Goal: Complete application form

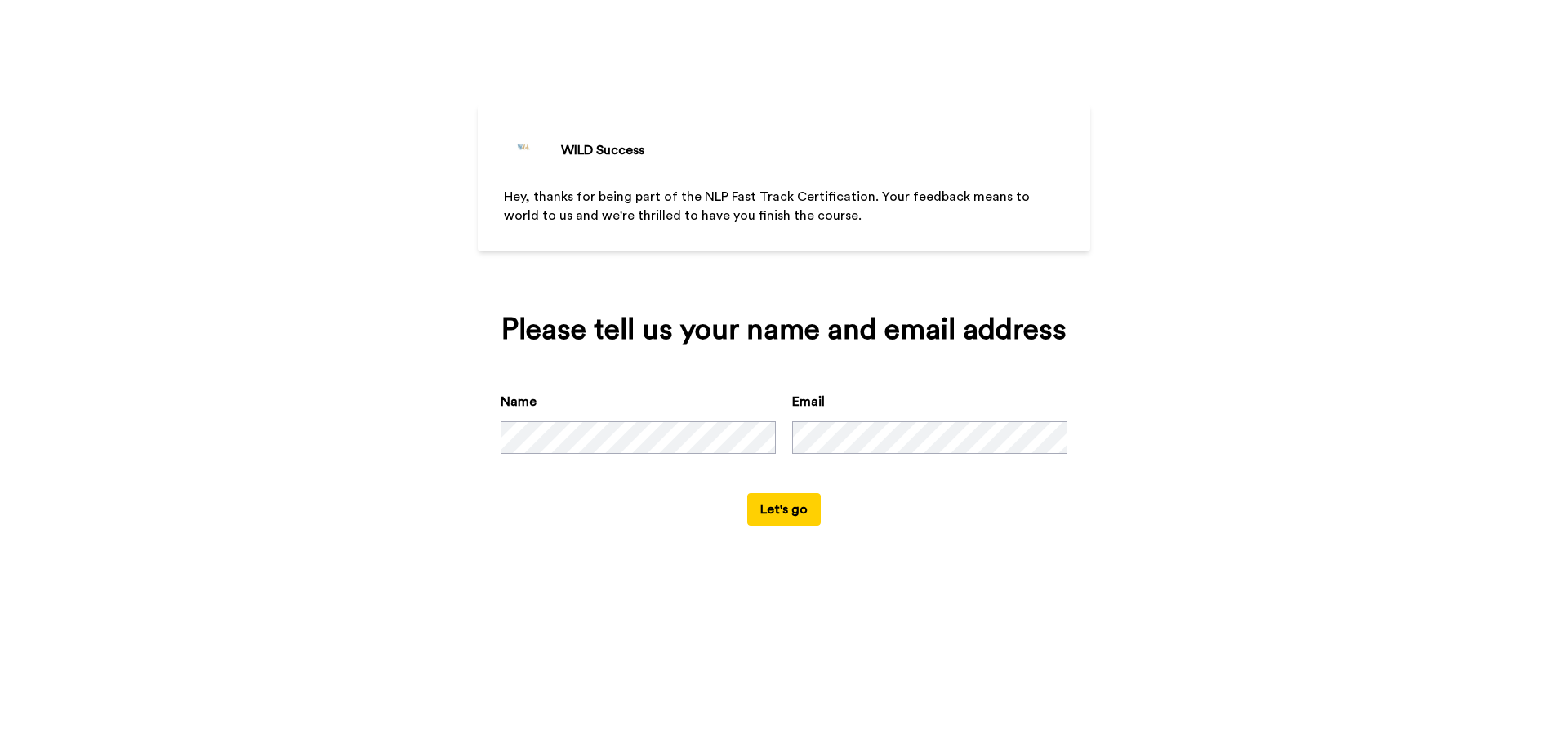
click at [792, 526] on button "Let's go" at bounding box center [784, 509] width 74 height 33
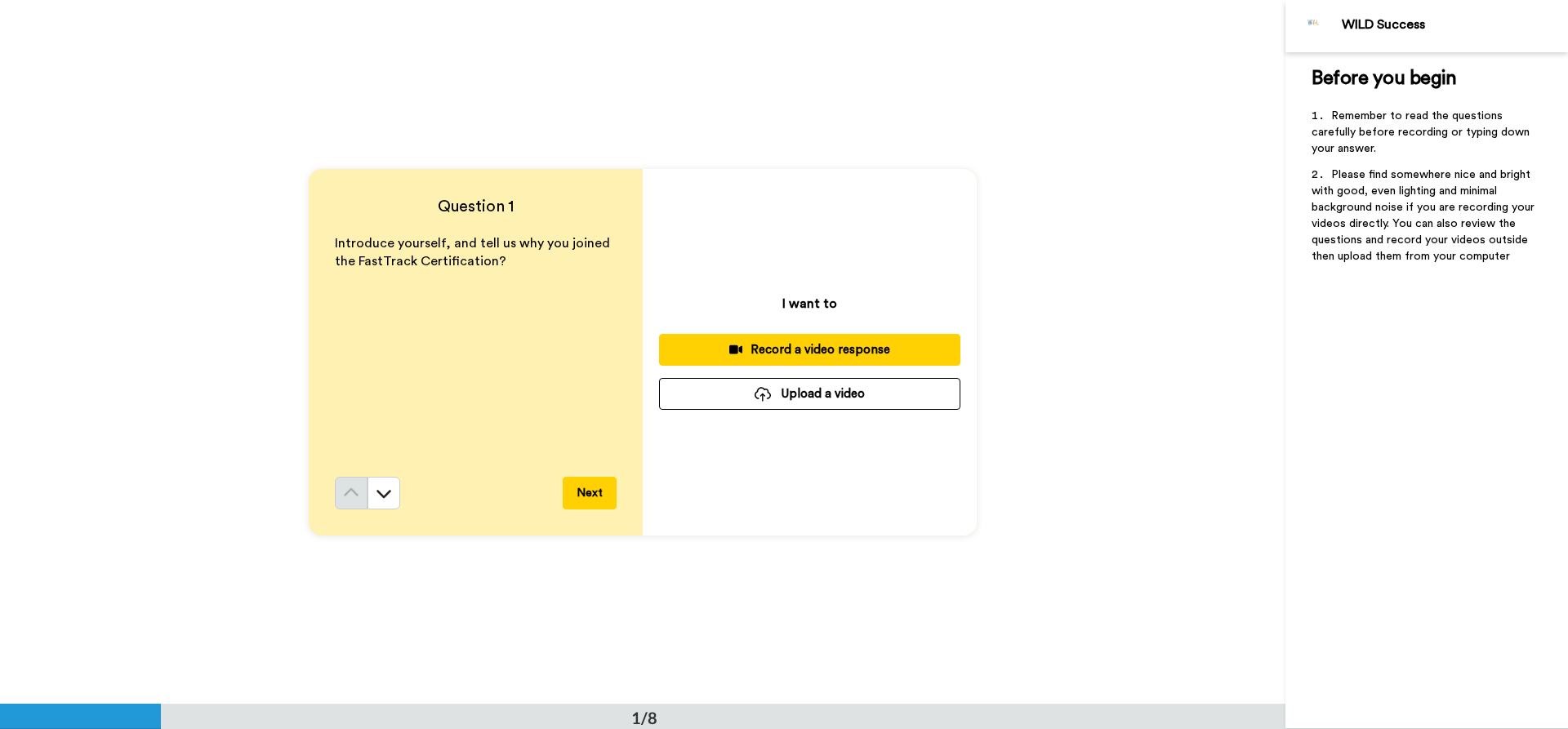
click at [852, 309] on div "I want to Record a video response Upload a video" at bounding box center [810, 352] width 334 height 366
click at [839, 305] on div "I want to Record a video response Upload a video" at bounding box center [810, 352] width 334 height 366
click at [836, 305] on p "I want to" at bounding box center [810, 303] width 55 height 20
click at [822, 302] on p "I want to" at bounding box center [810, 303] width 55 height 20
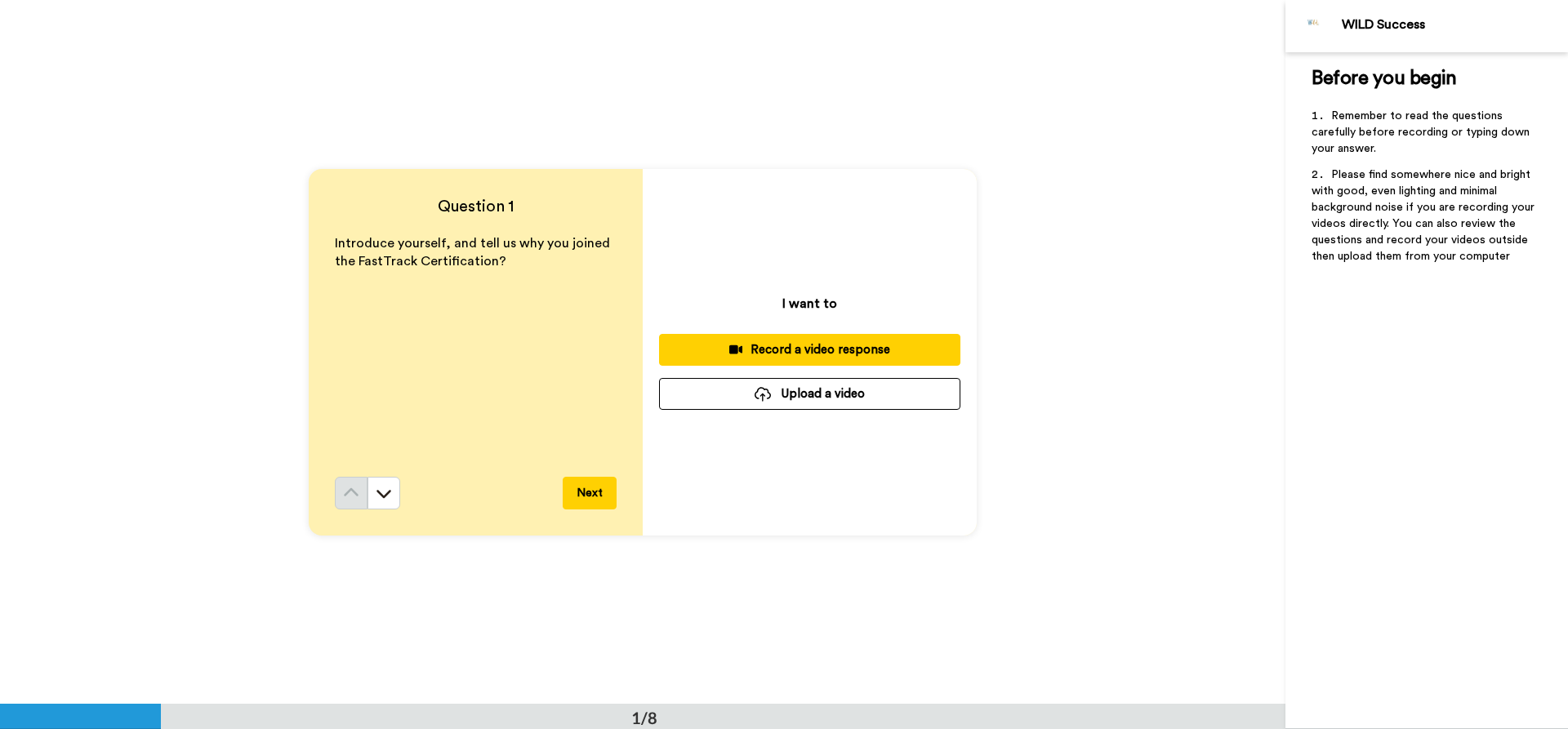
click at [822, 302] on p "I want to" at bounding box center [810, 303] width 55 height 20
click at [380, 492] on icon at bounding box center [384, 494] width 15 height 8
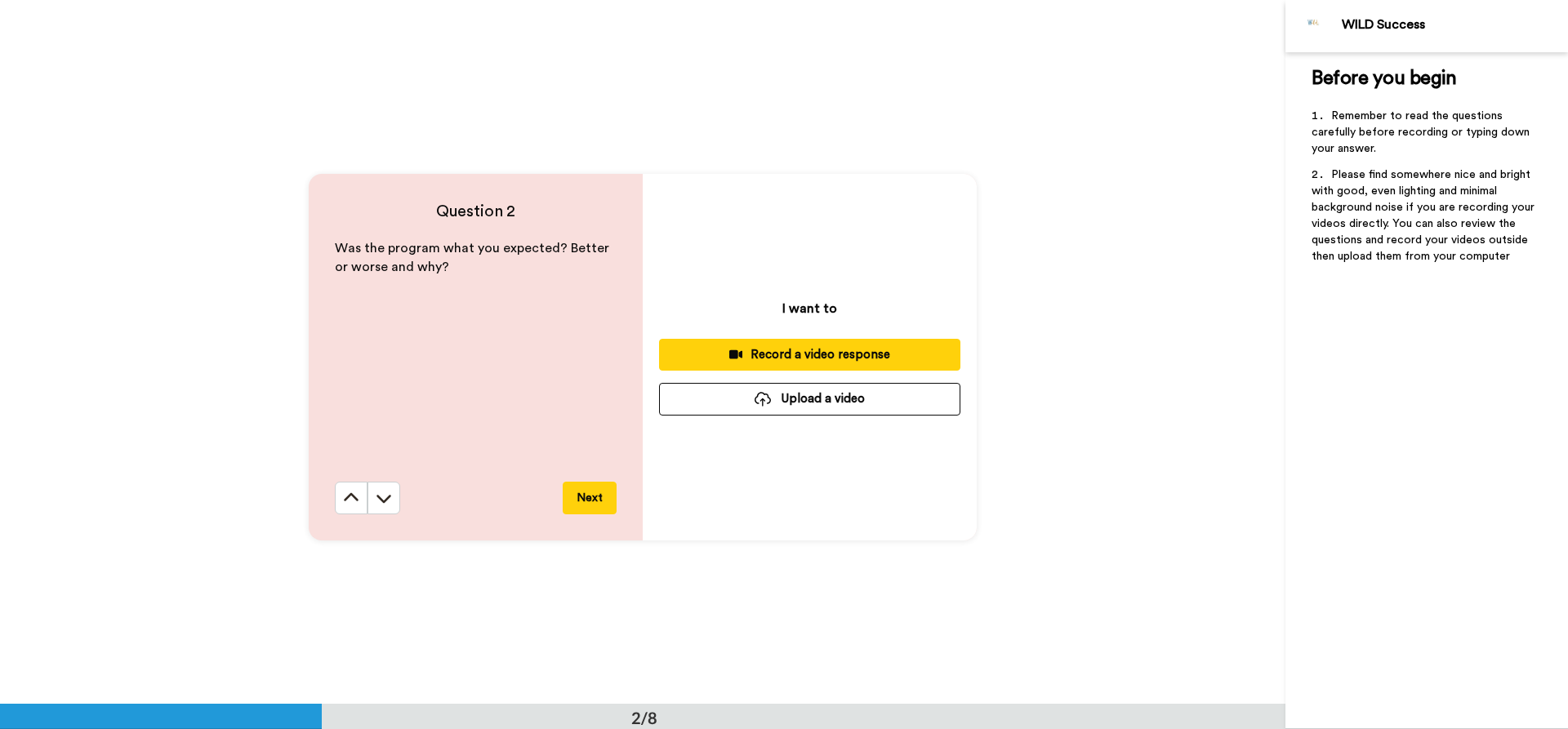
scroll to position [704, 0]
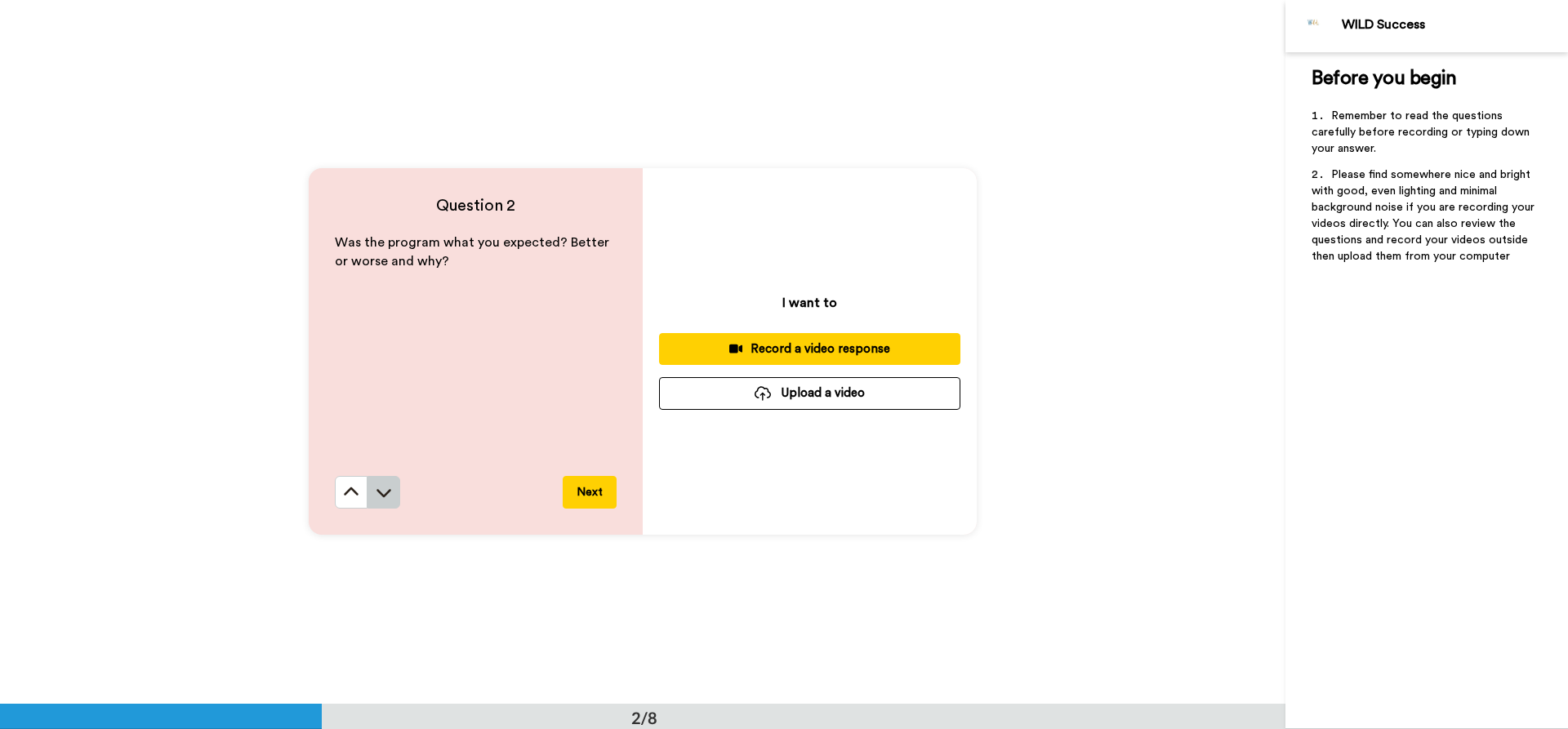
click at [379, 491] on icon at bounding box center [384, 493] width 15 height 8
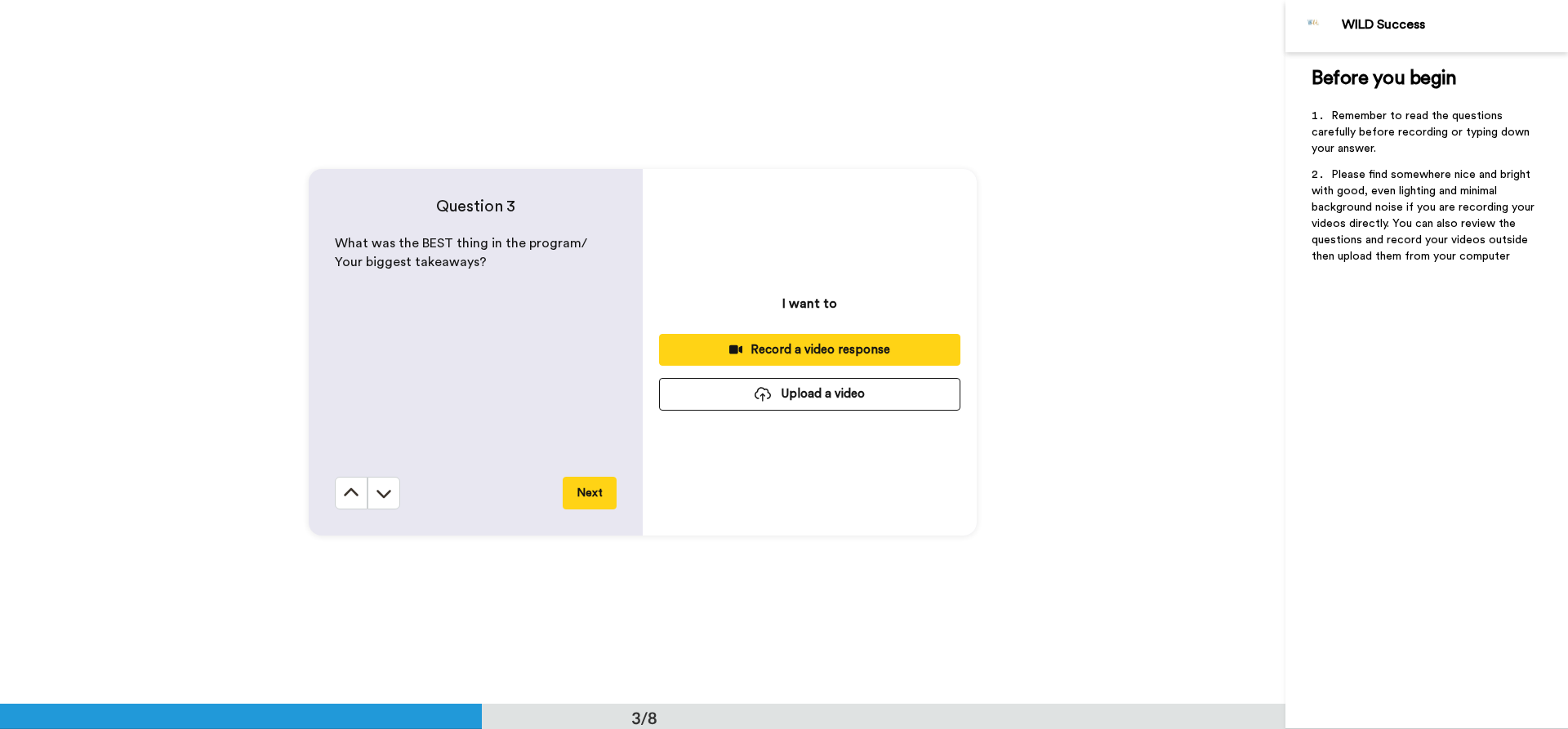
scroll to position [1408, 0]
click at [379, 491] on icon at bounding box center [384, 494] width 15 height 8
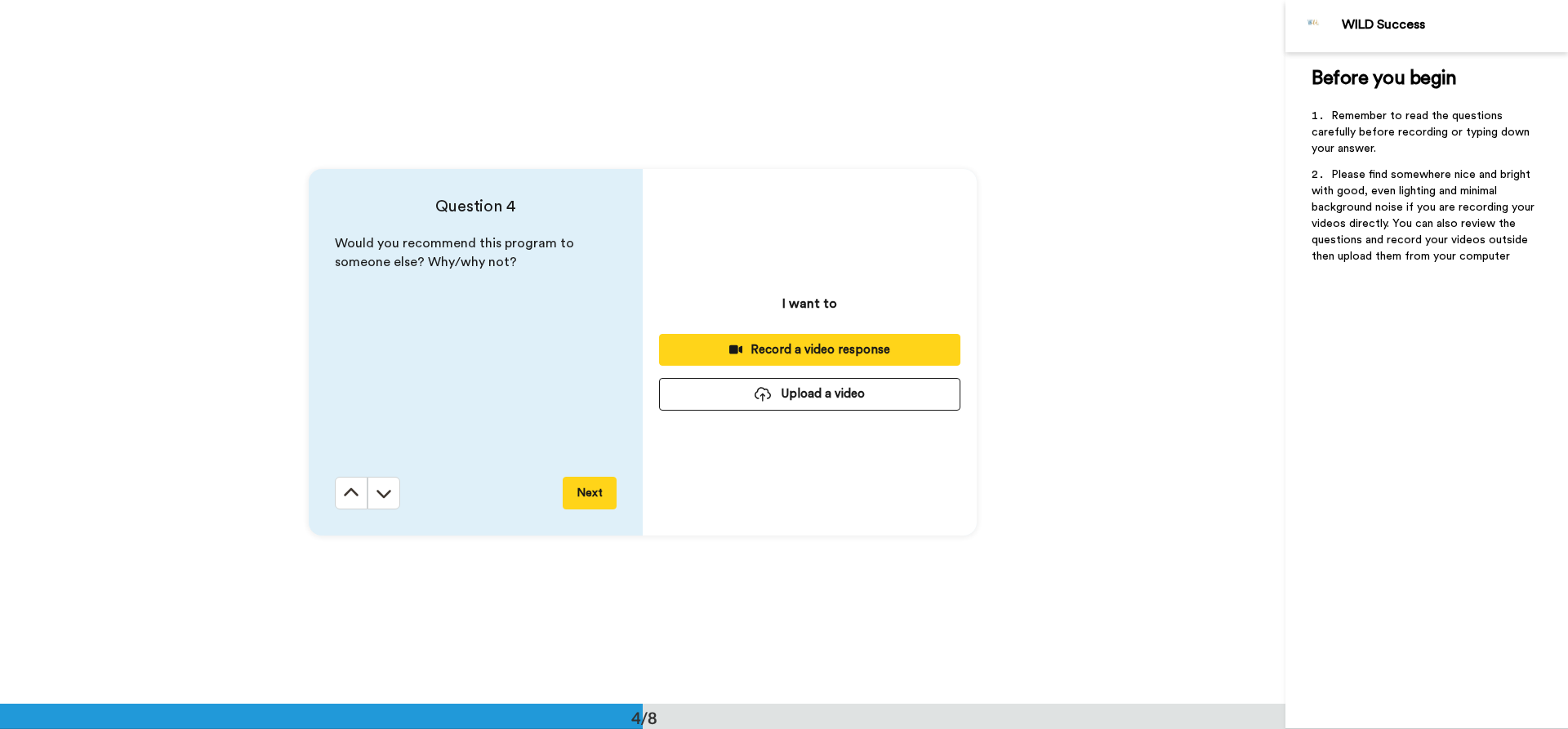
scroll to position [2111, 0]
click at [379, 491] on icon at bounding box center [384, 494] width 15 height 8
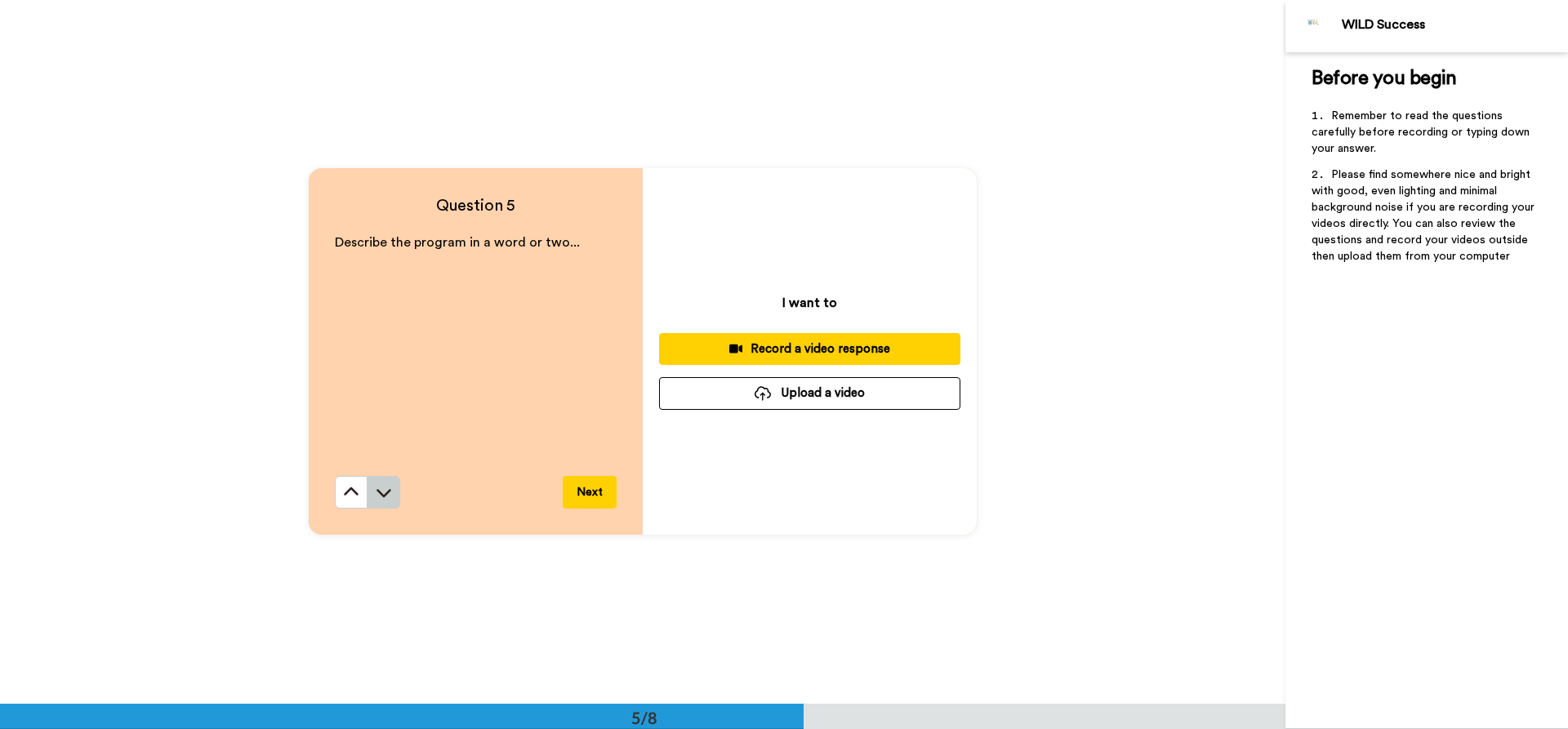
click at [379, 491] on icon at bounding box center [384, 494] width 15 height 8
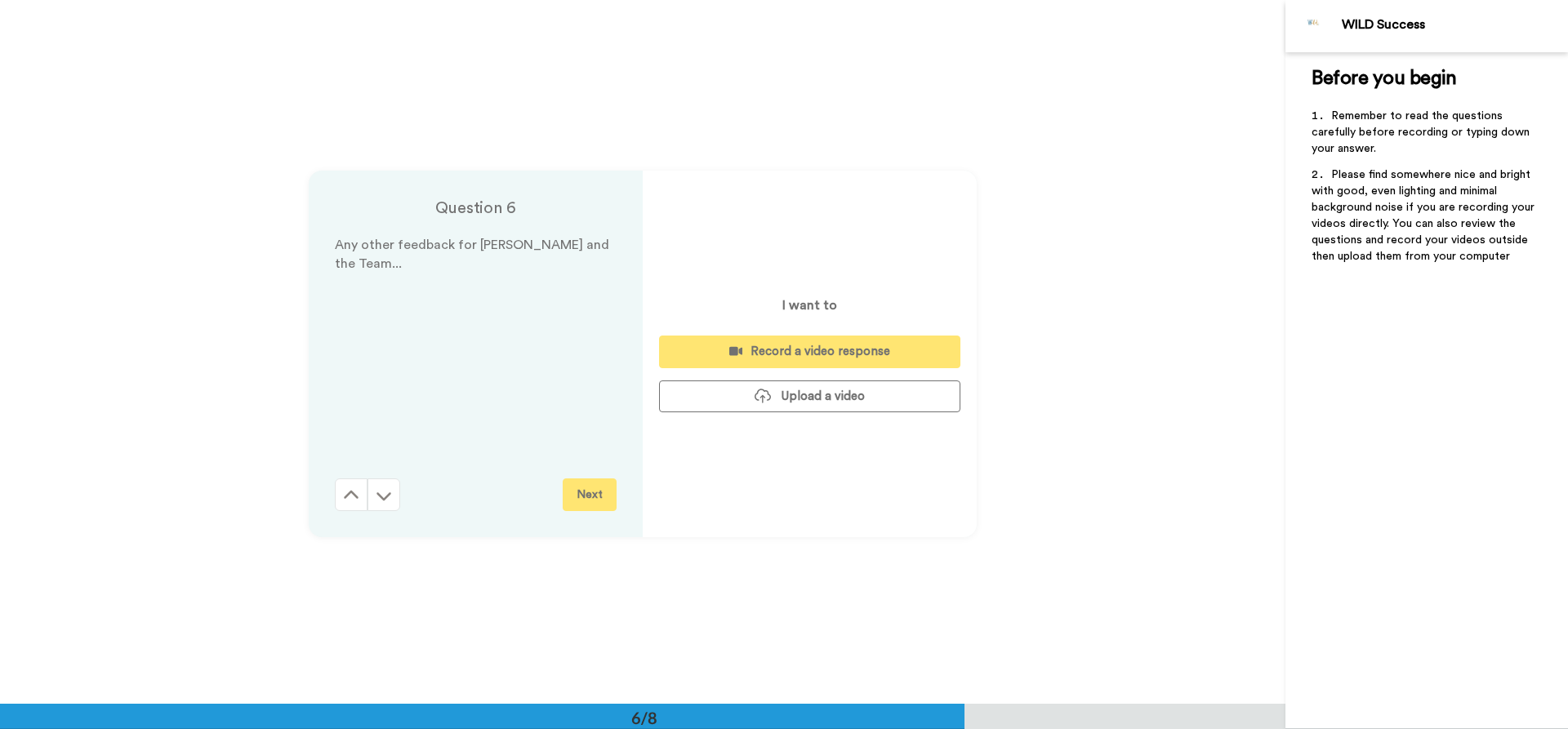
scroll to position [3519, 0]
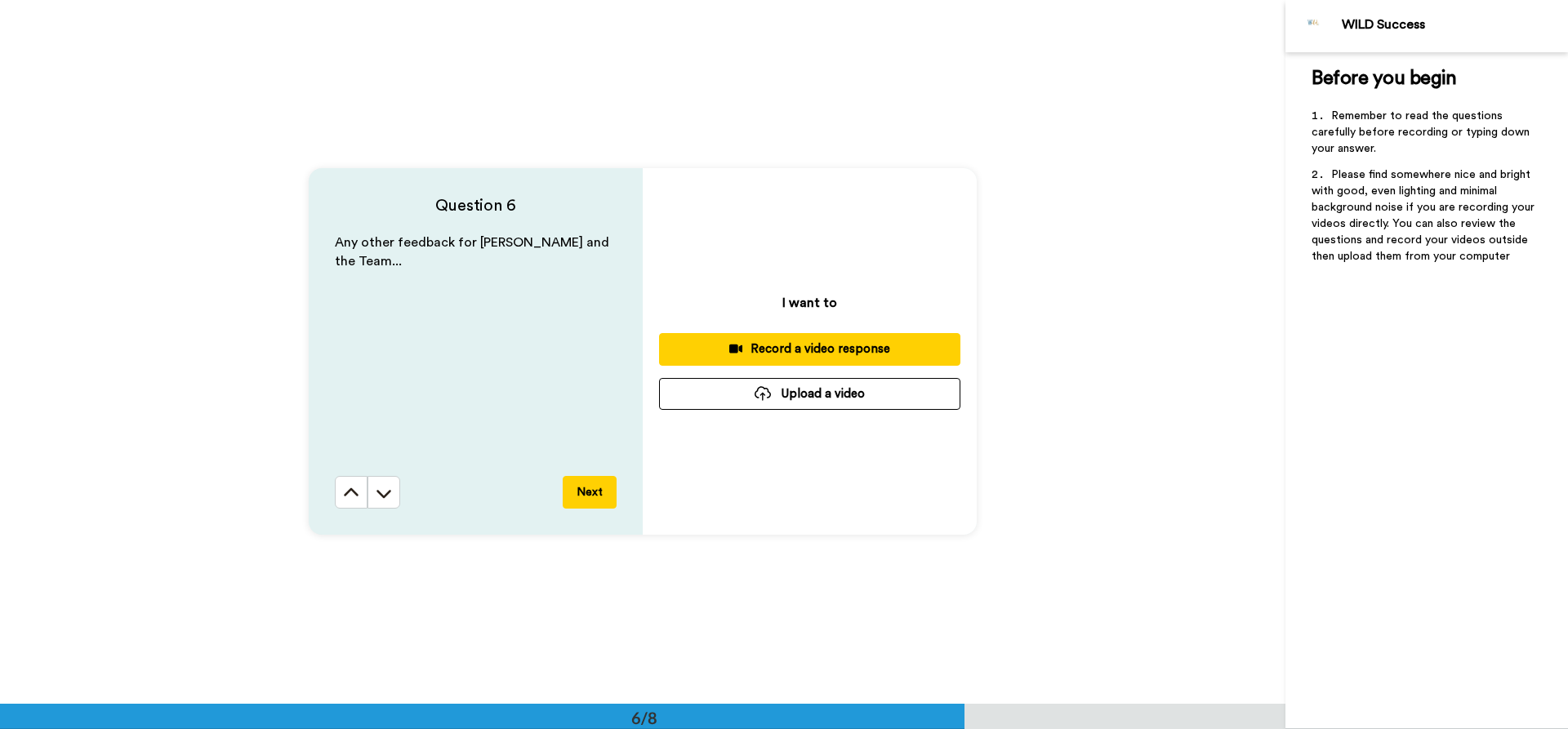
click at [379, 491] on icon at bounding box center [384, 494] width 15 height 8
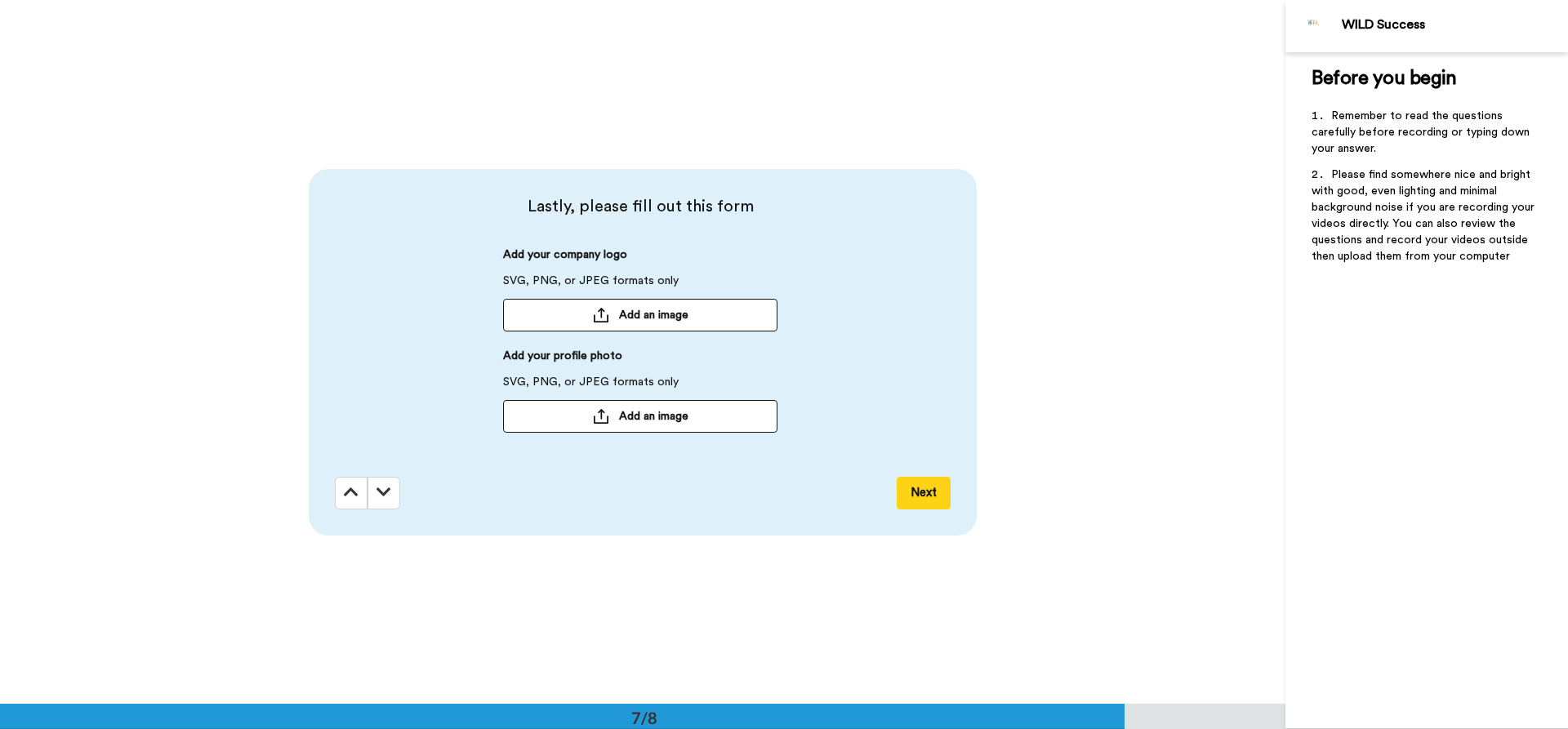
scroll to position [4223, 0]
click at [381, 491] on icon at bounding box center [384, 491] width 15 height 16
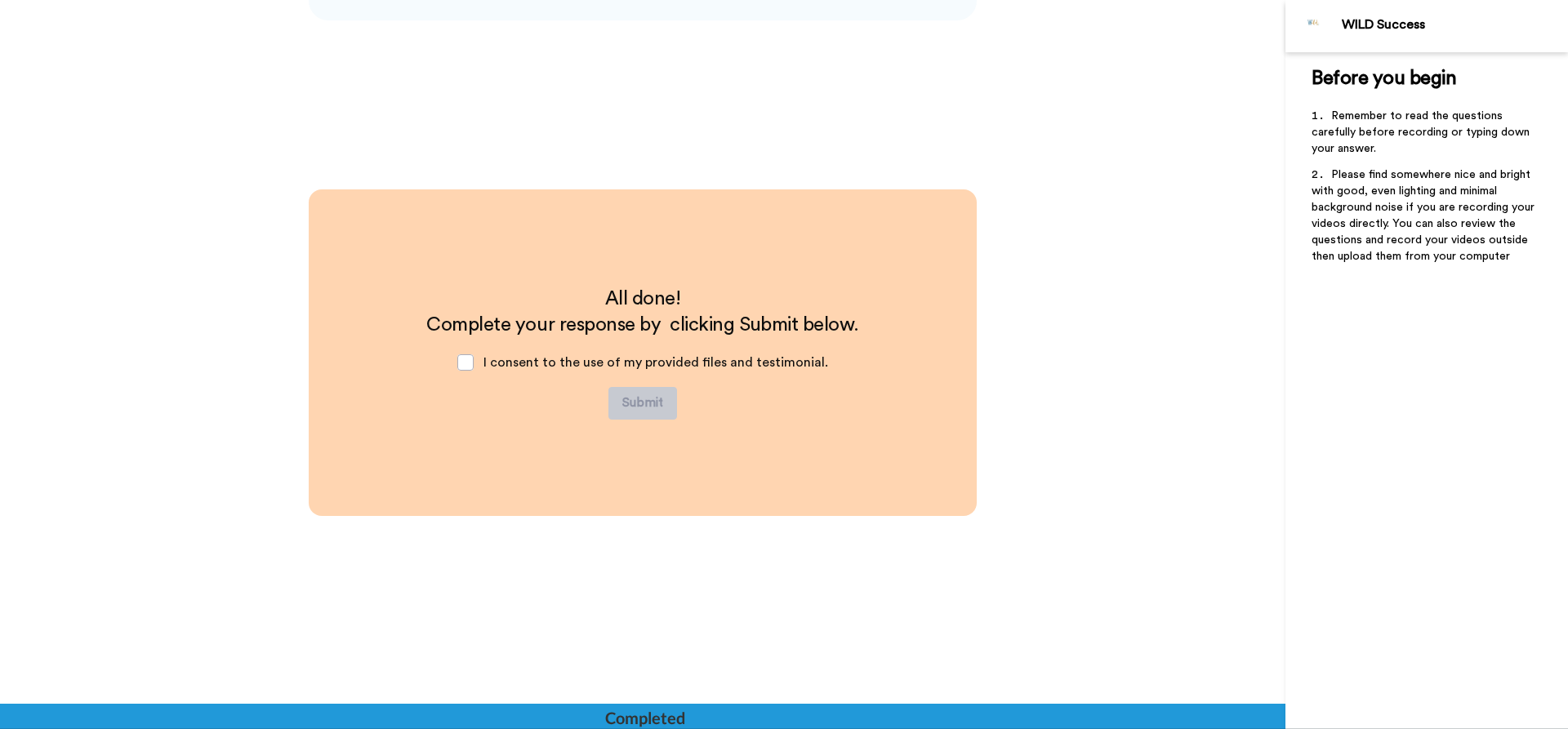
scroll to position [4738, 0]
click at [684, 462] on div "All done! Complete your response by clicking Submit below. I consent to the use…" at bounding box center [642, 352] width 668 height 327
